Goal: Ask a question: Seek information or help from site administrators or community

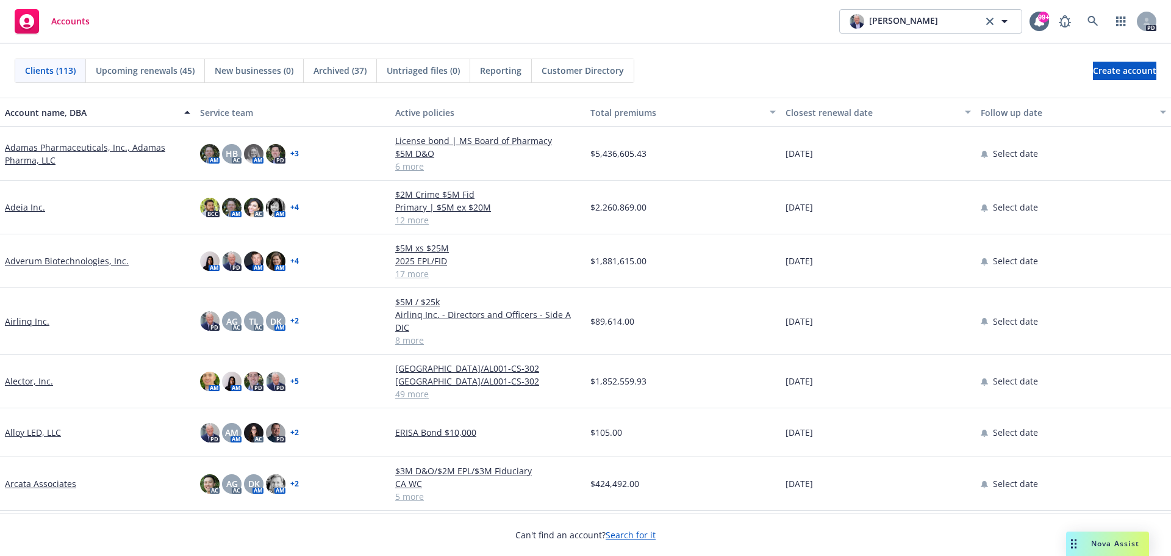
click at [1100, 544] on span "Nova Assist" at bounding box center [1115, 543] width 48 height 10
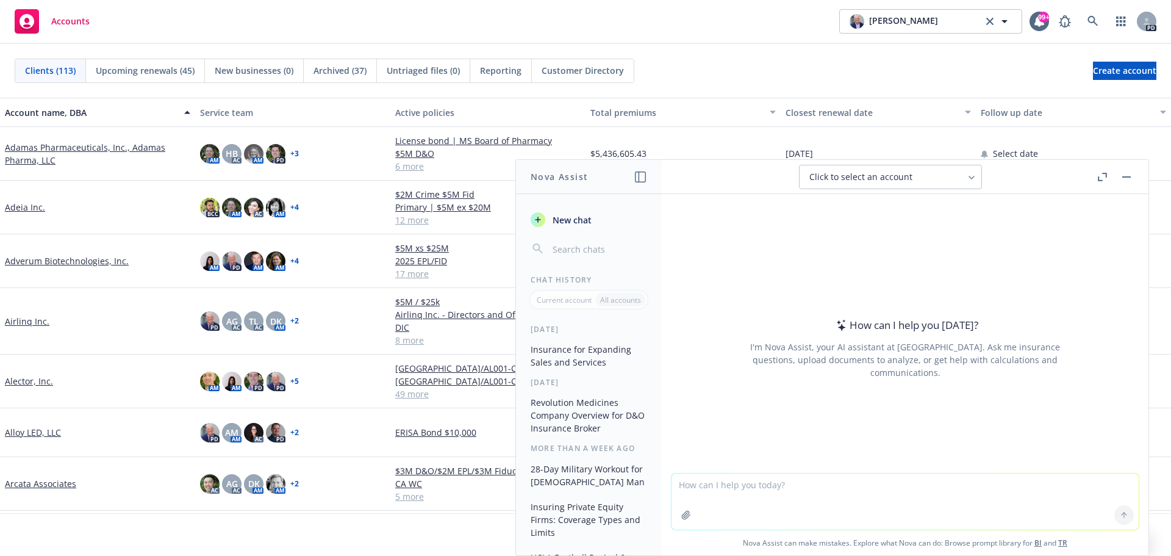
click at [713, 486] on textarea at bounding box center [905, 501] width 467 height 56
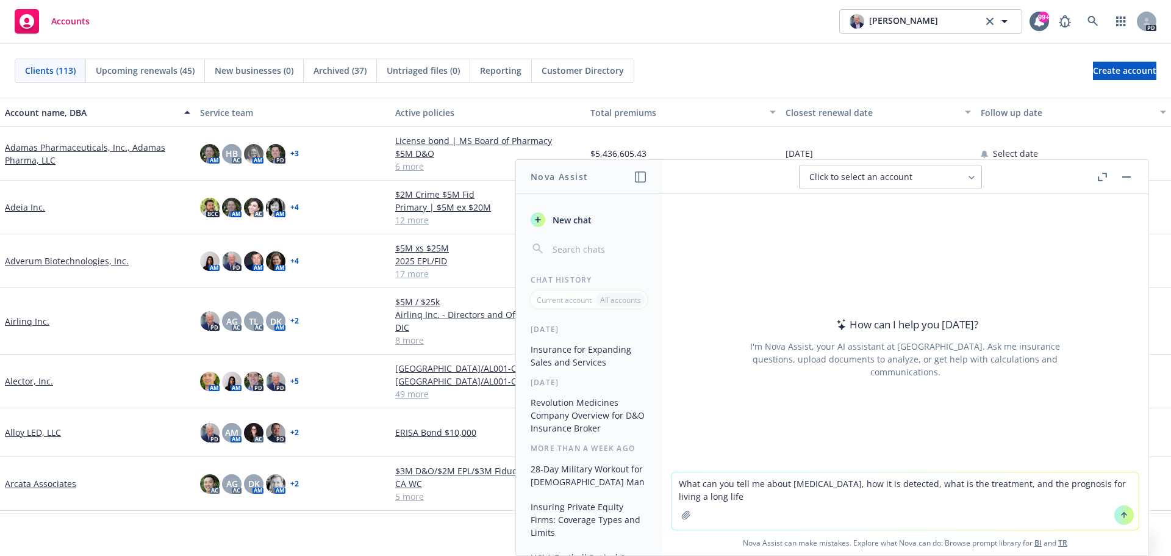
type textarea "What can you tell me about [MEDICAL_DATA], how it is detected, what is the trea…"
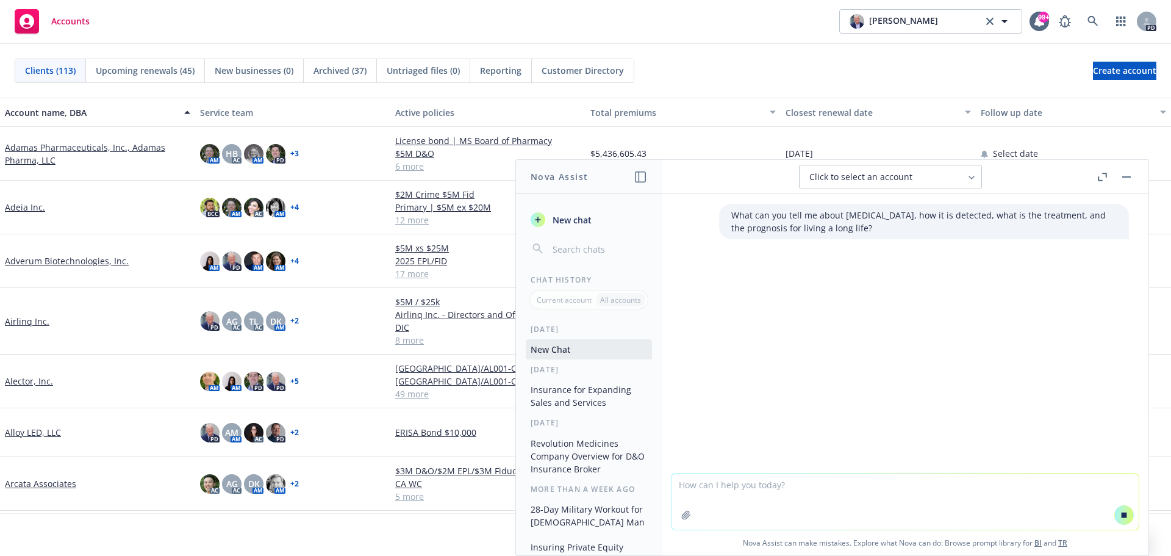
click at [1102, 177] on icon "button" at bounding box center [1102, 177] width 9 height 9
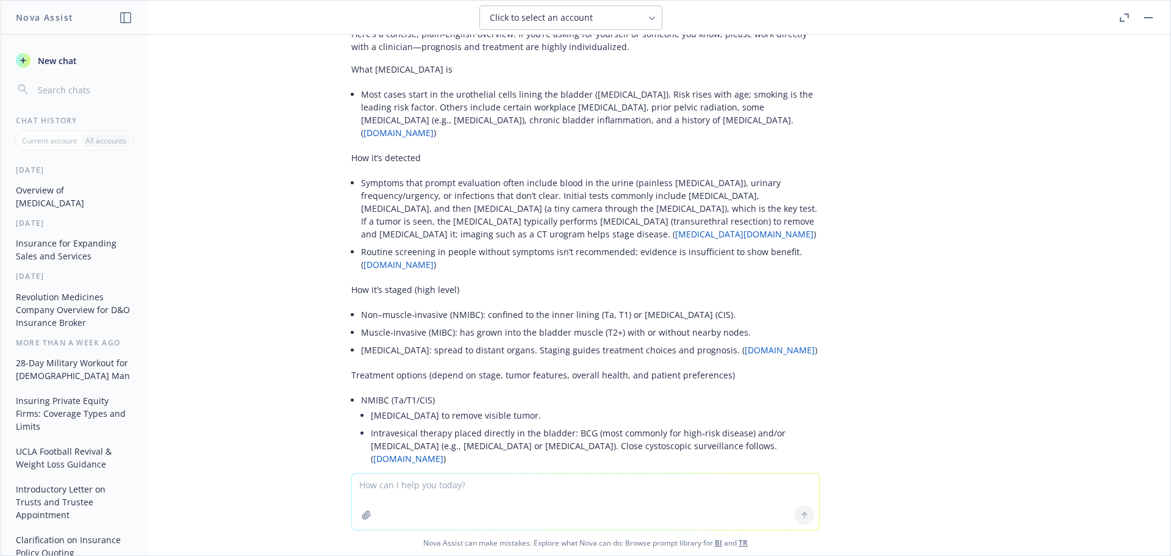
scroll to position [244, 0]
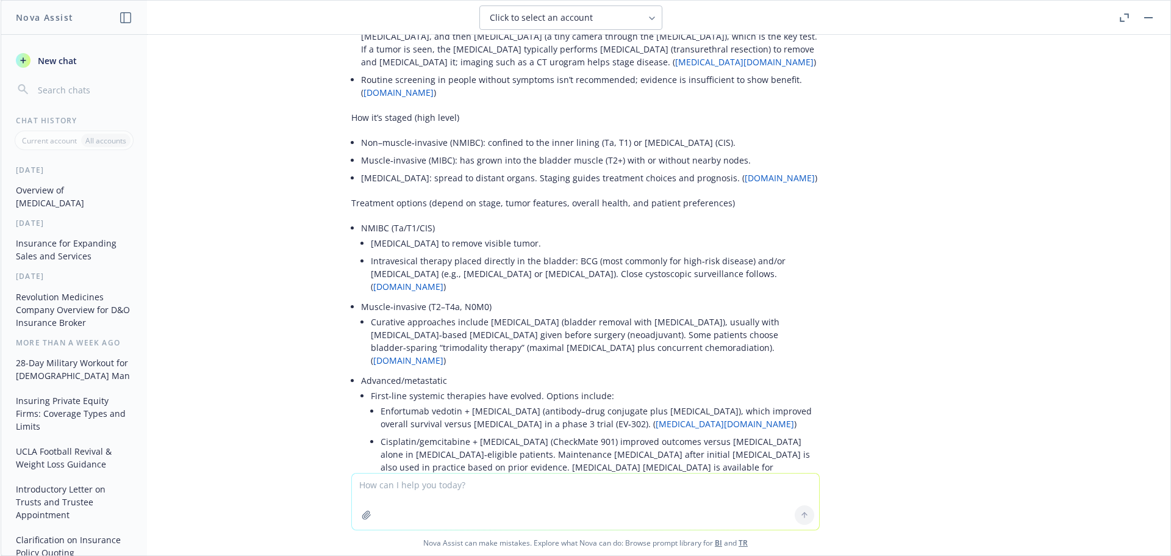
click at [414, 491] on textarea at bounding box center [585, 501] width 467 height 56
type textarea "Please find as much info as you can on Periodic Labs, Inc. including leadership…"
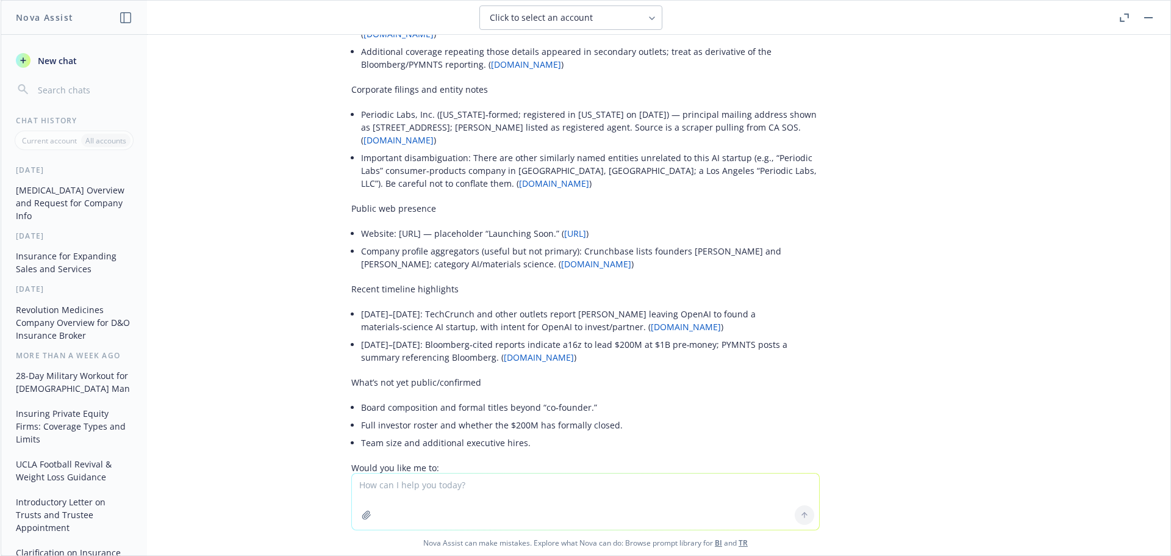
scroll to position [1606, 0]
